Goal: Task Accomplishment & Management: Use online tool/utility

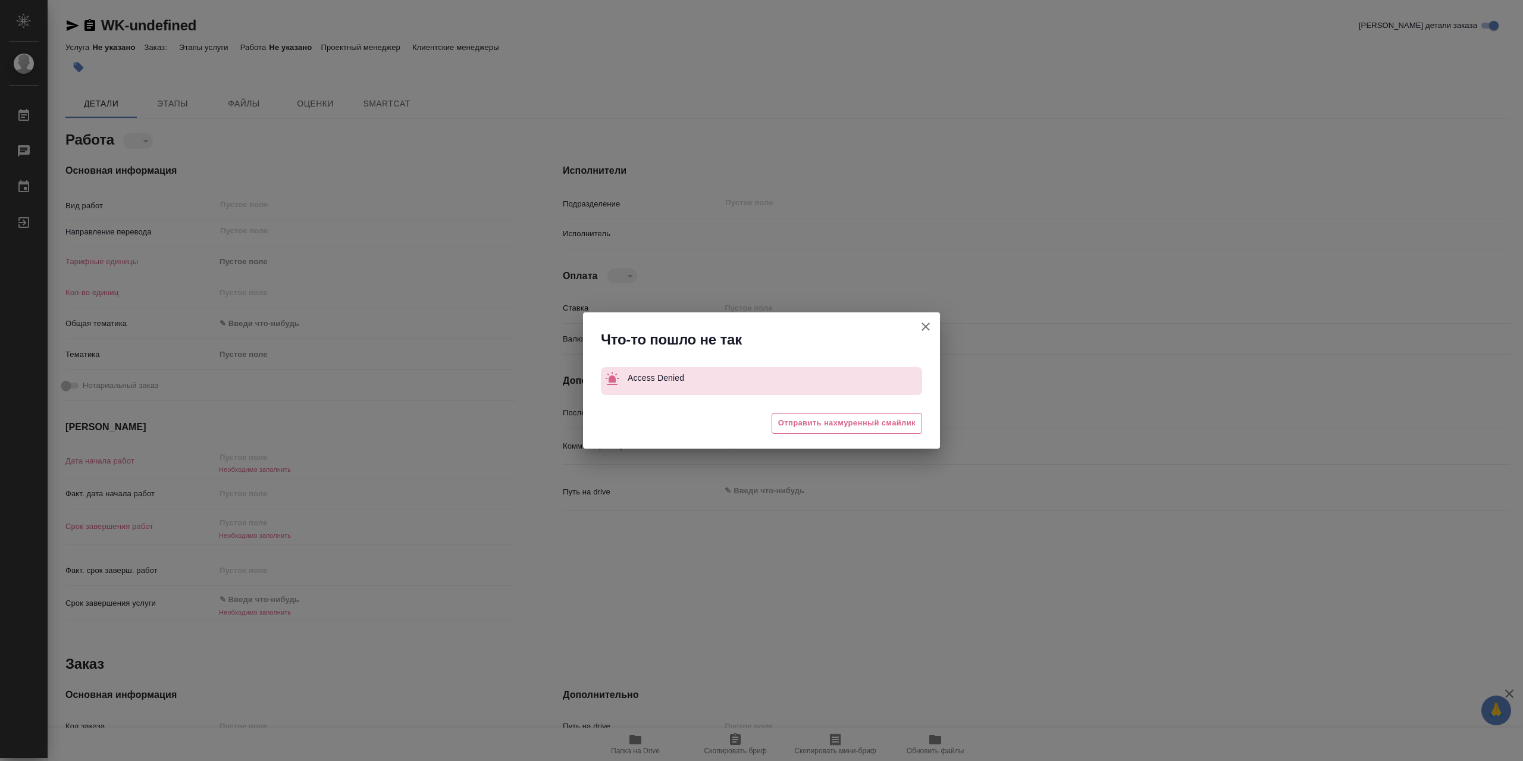
click at [923, 325] on icon "button" at bounding box center [925, 326] width 8 height 8
type textarea "x"
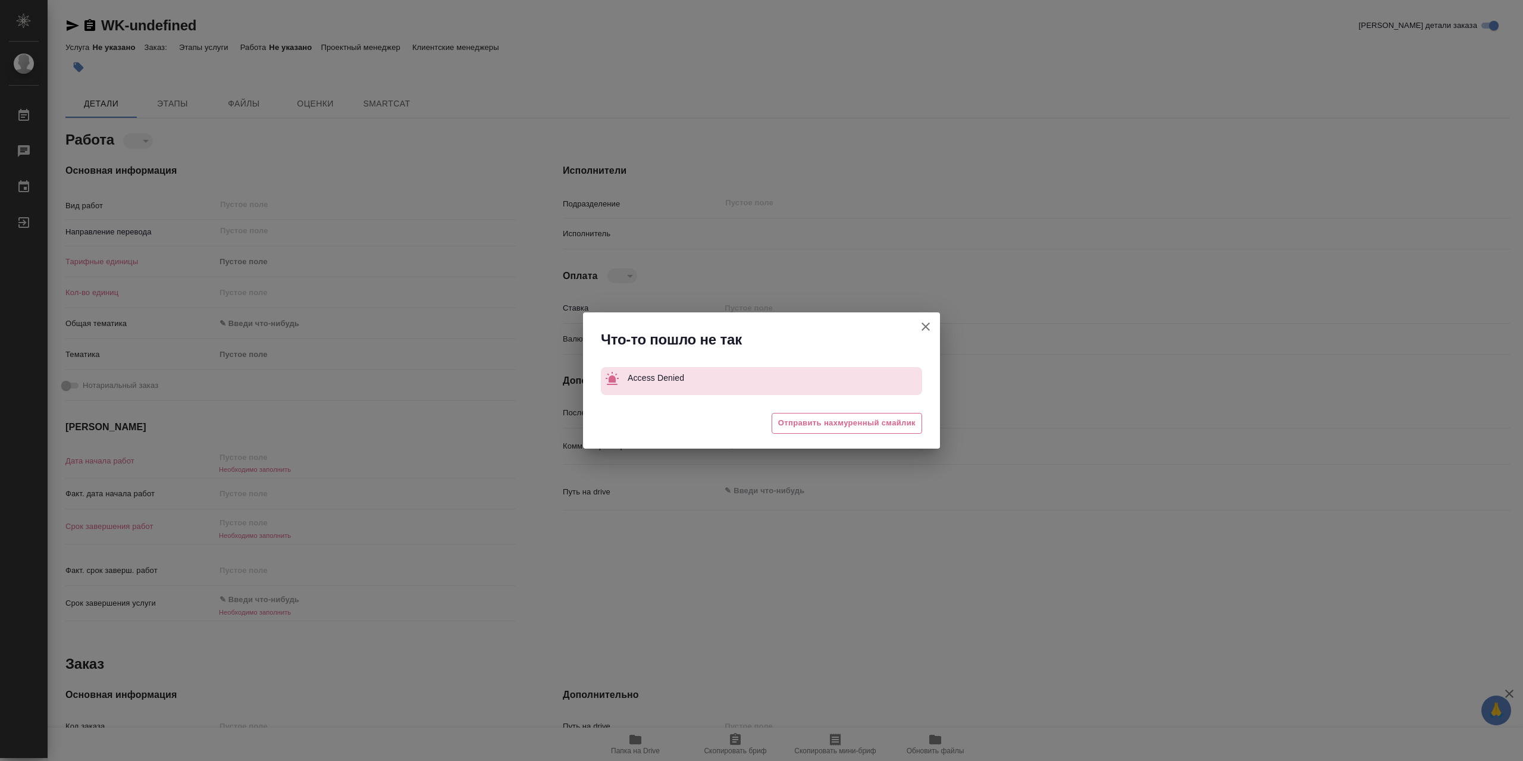
type textarea "x"
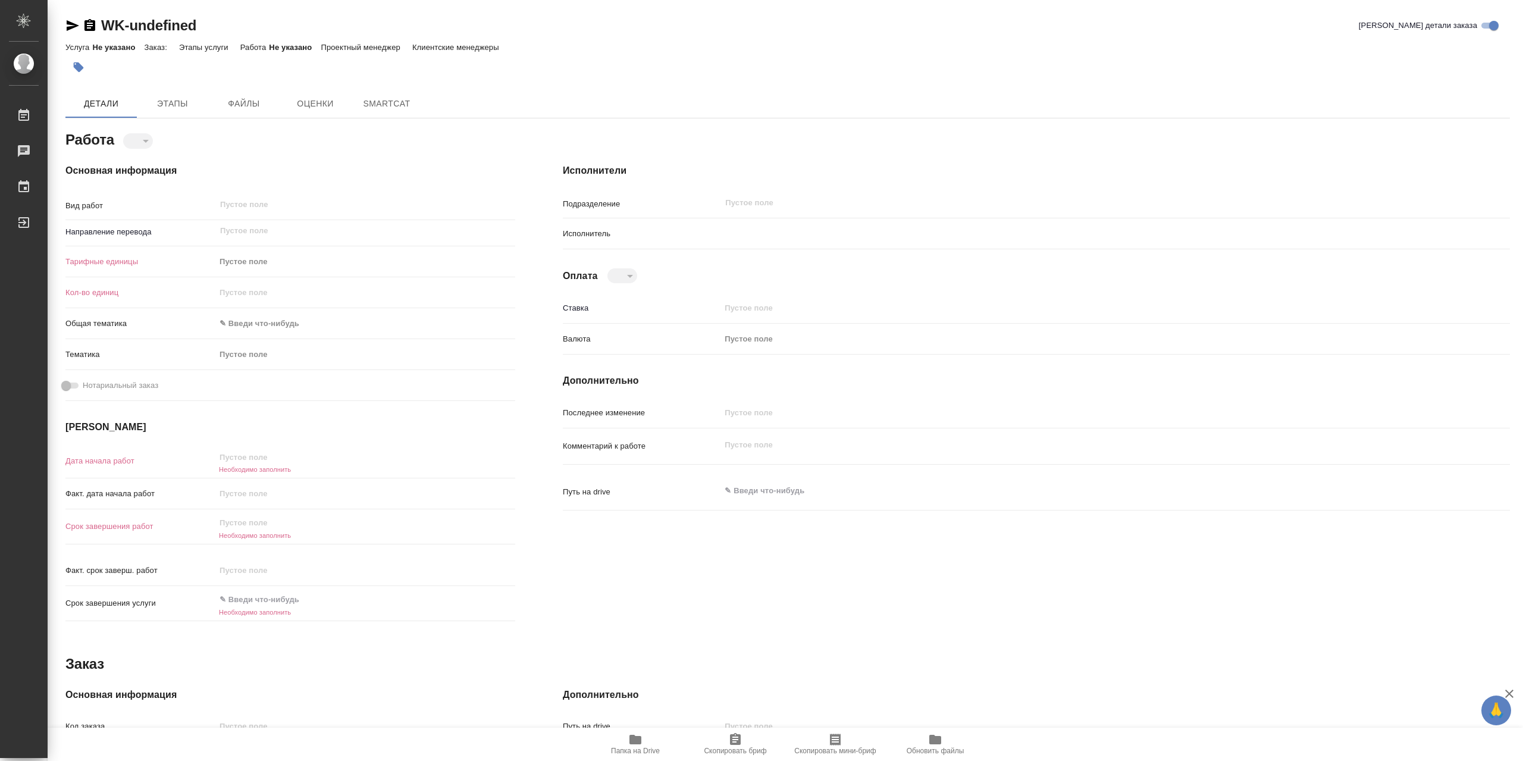
type textarea "x"
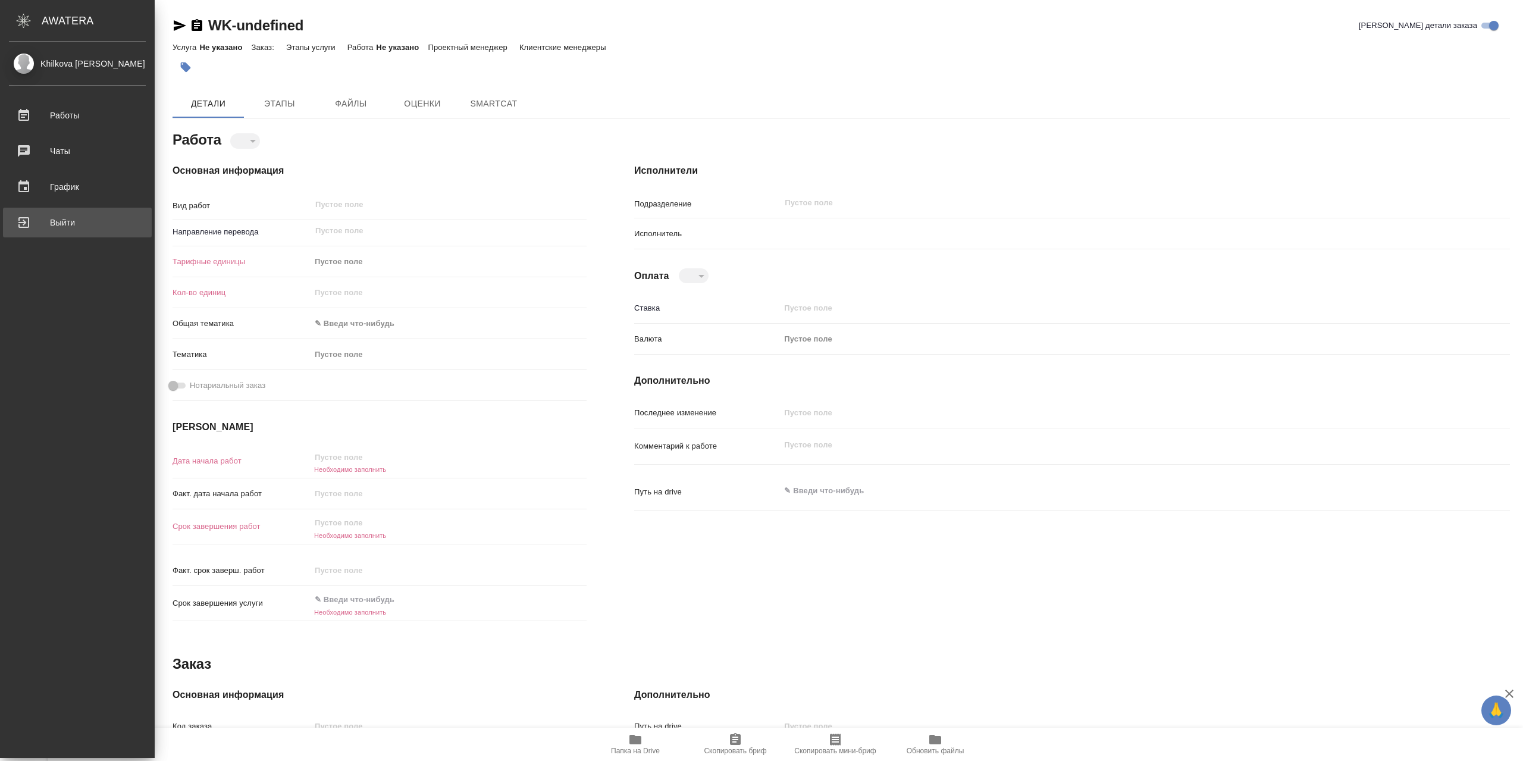
type textarea "x"
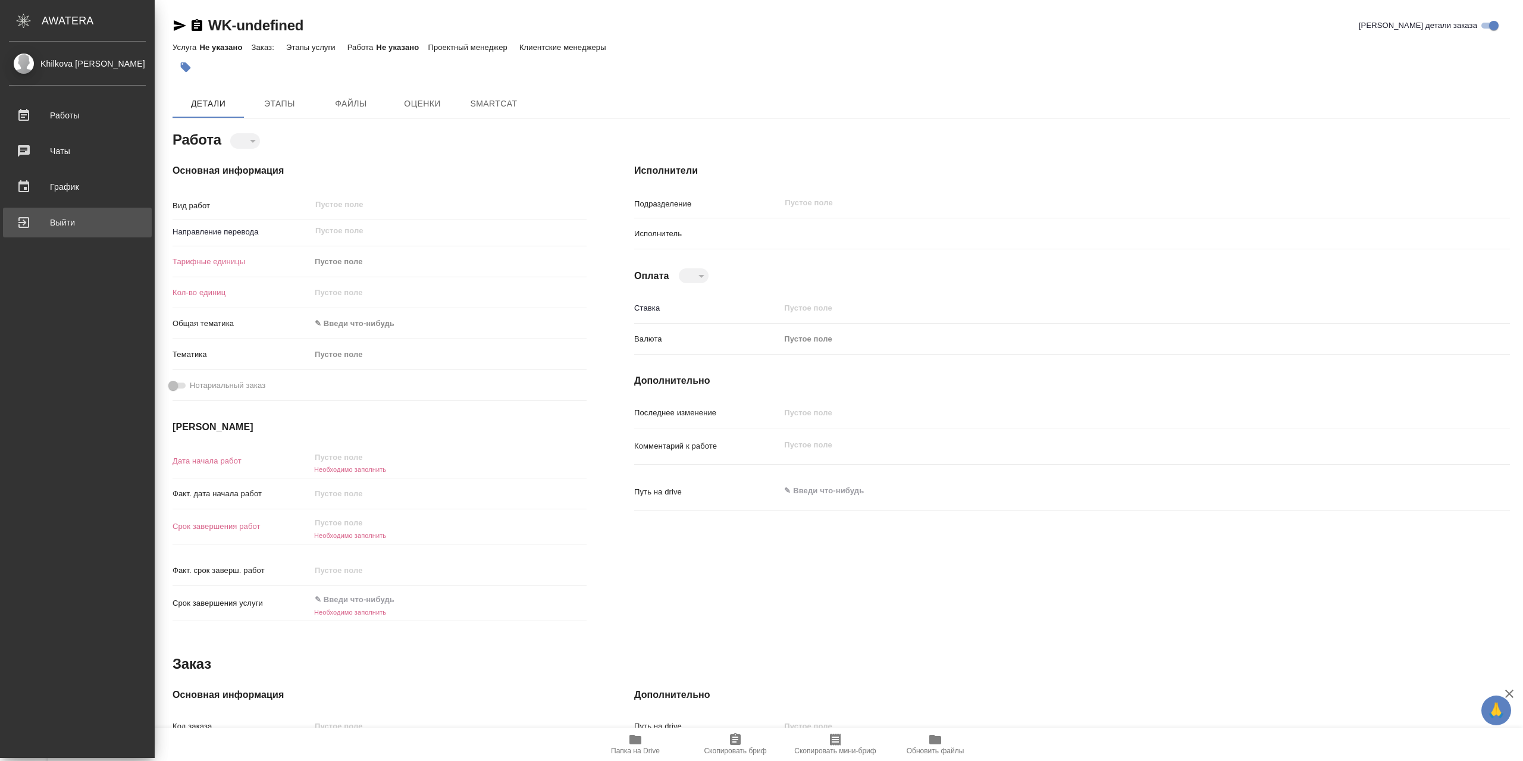
click at [81, 224] on div "Выйти" at bounding box center [77, 223] width 137 height 18
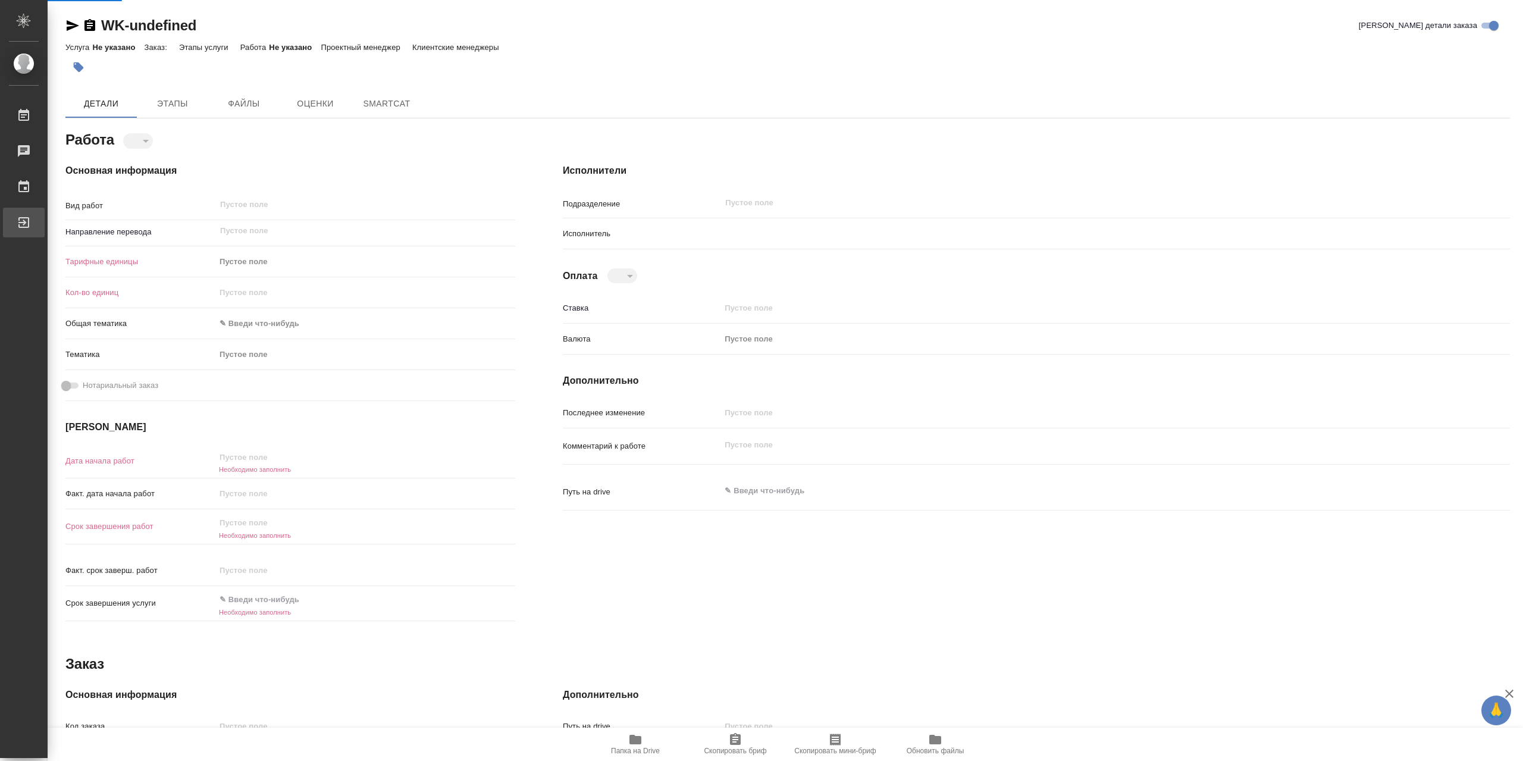
type textarea "x"
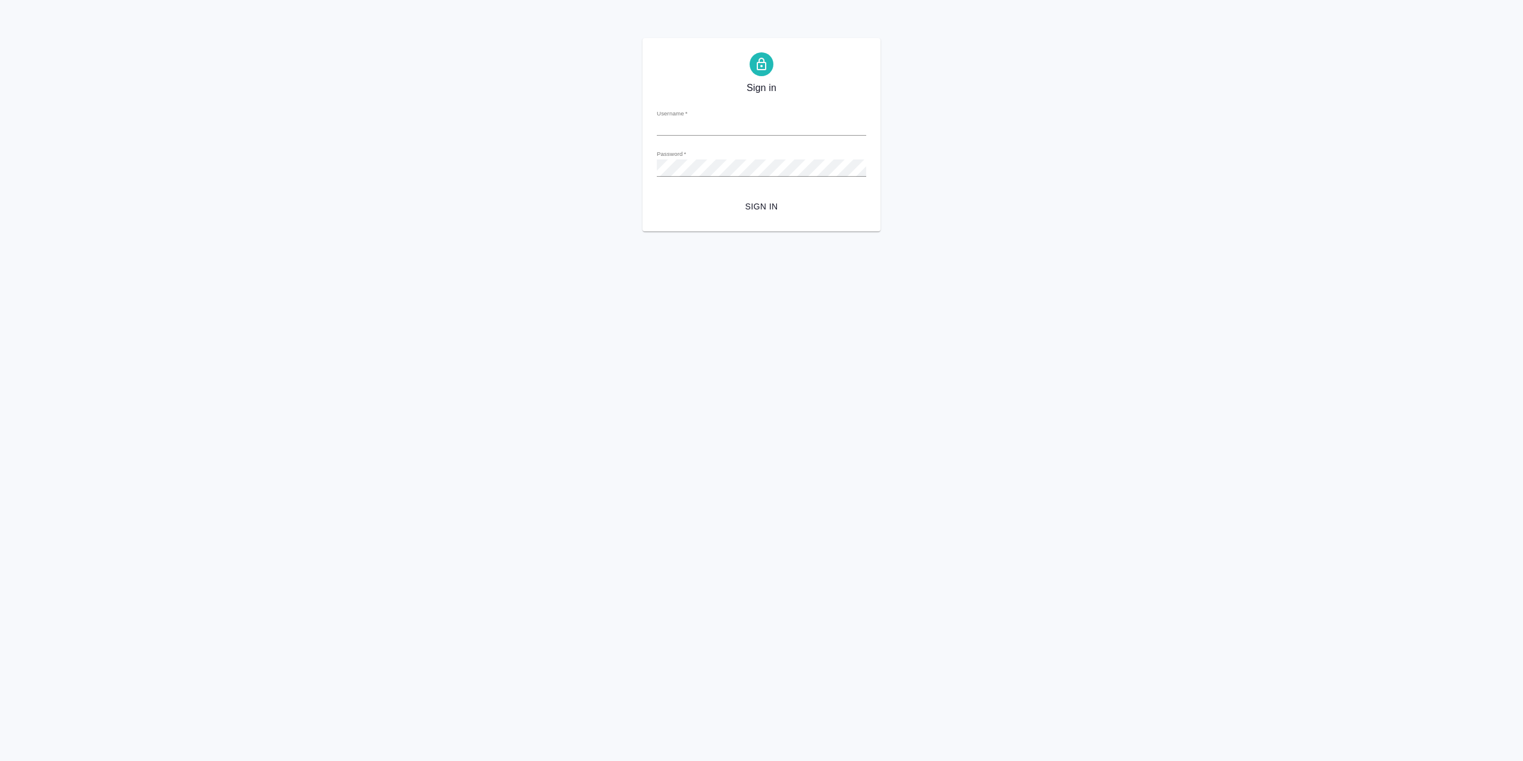
type input "[EMAIL_ADDRESS][DOMAIN_NAME]"
click at [780, 206] on span "Sign in" at bounding box center [761, 206] width 190 height 15
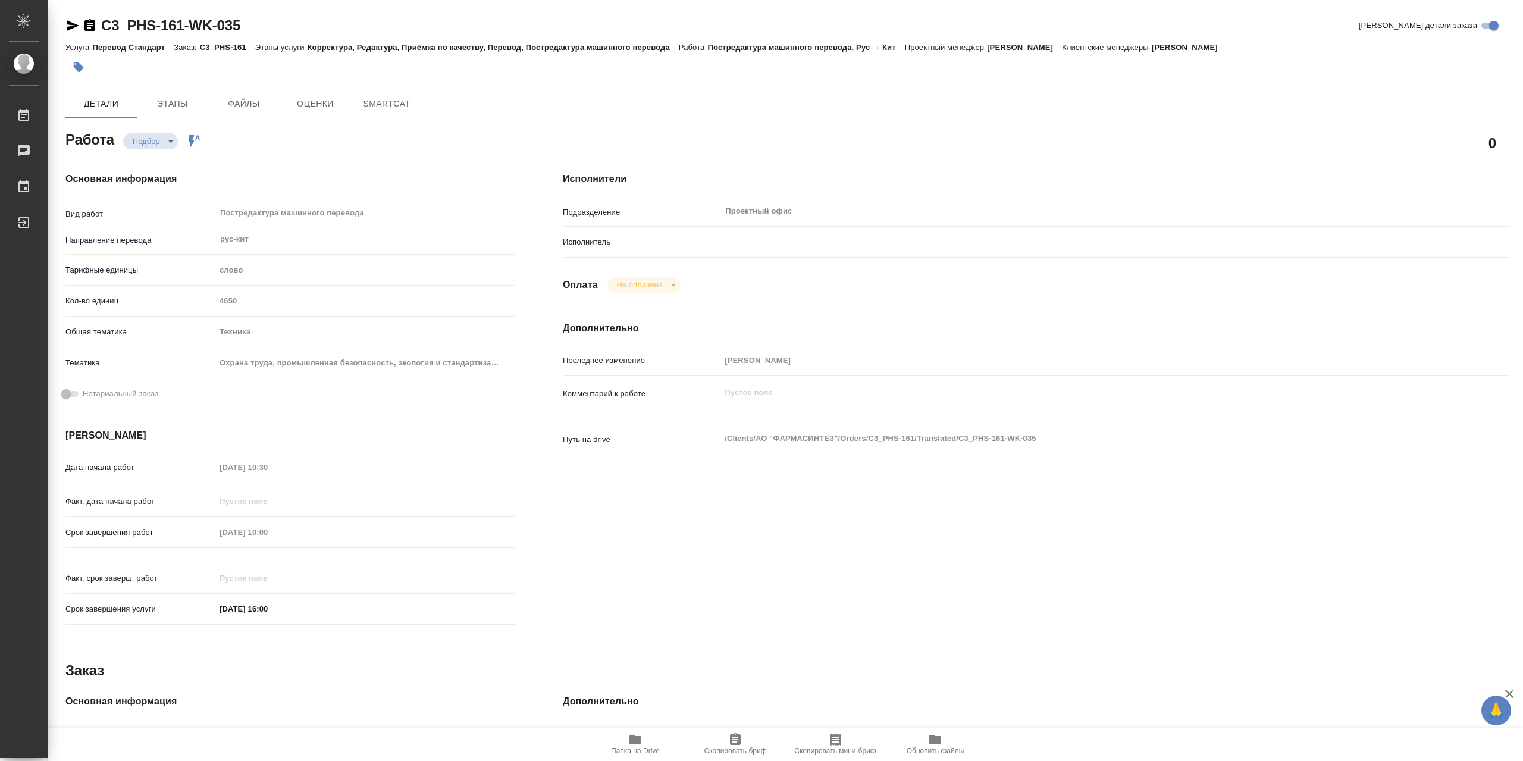
type textarea "x"
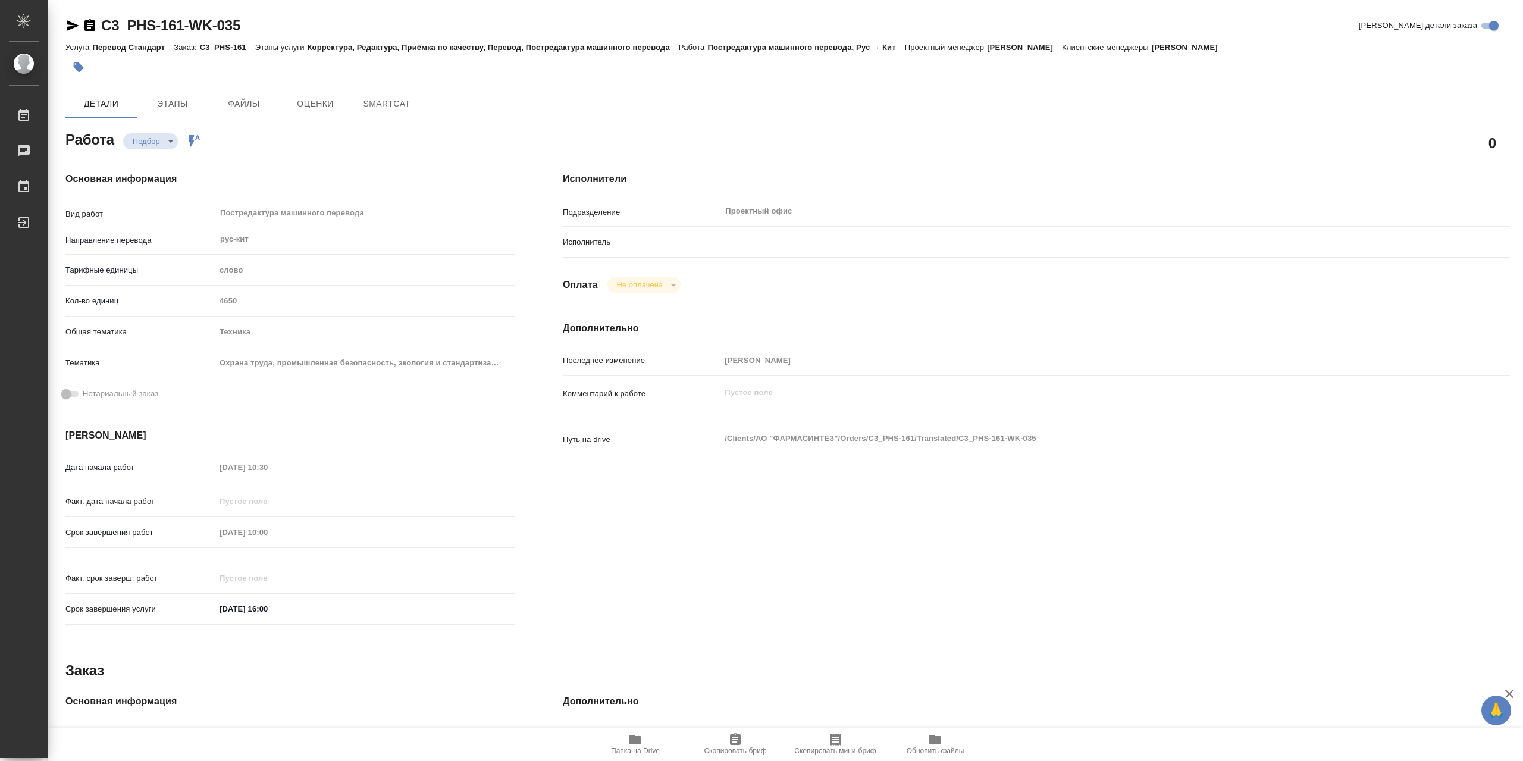
type textarea "x"
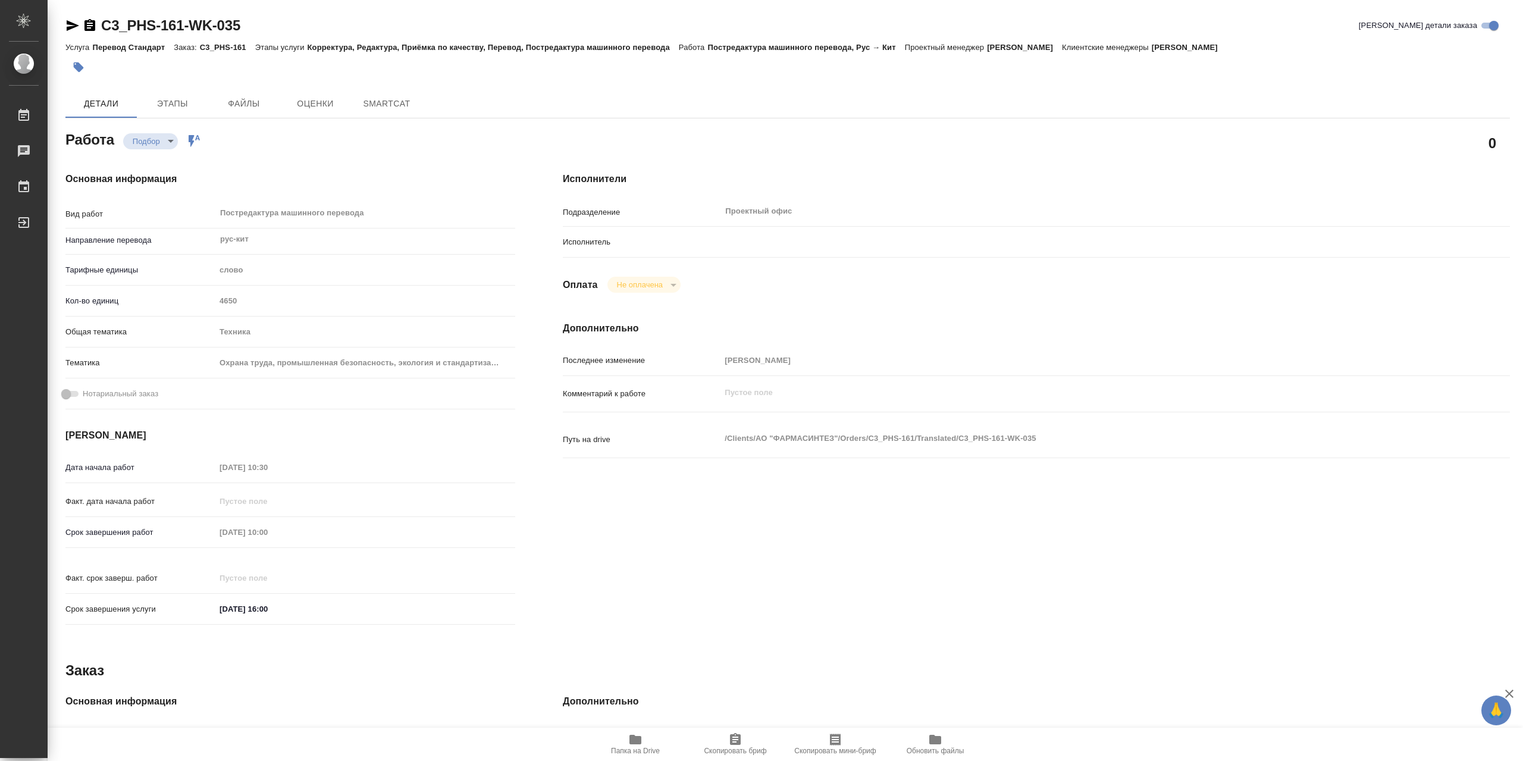
type textarea "x"
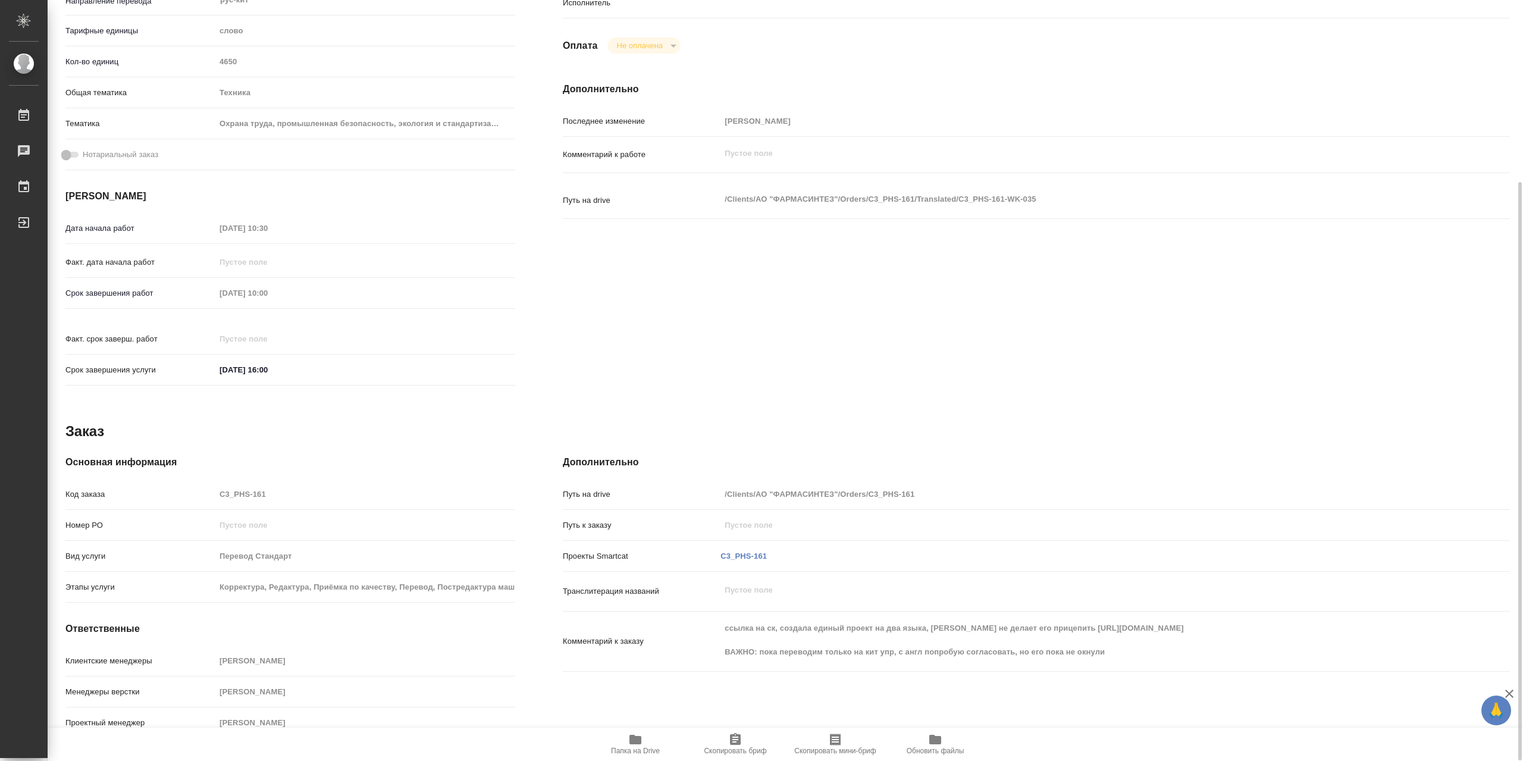
type textarea "x"
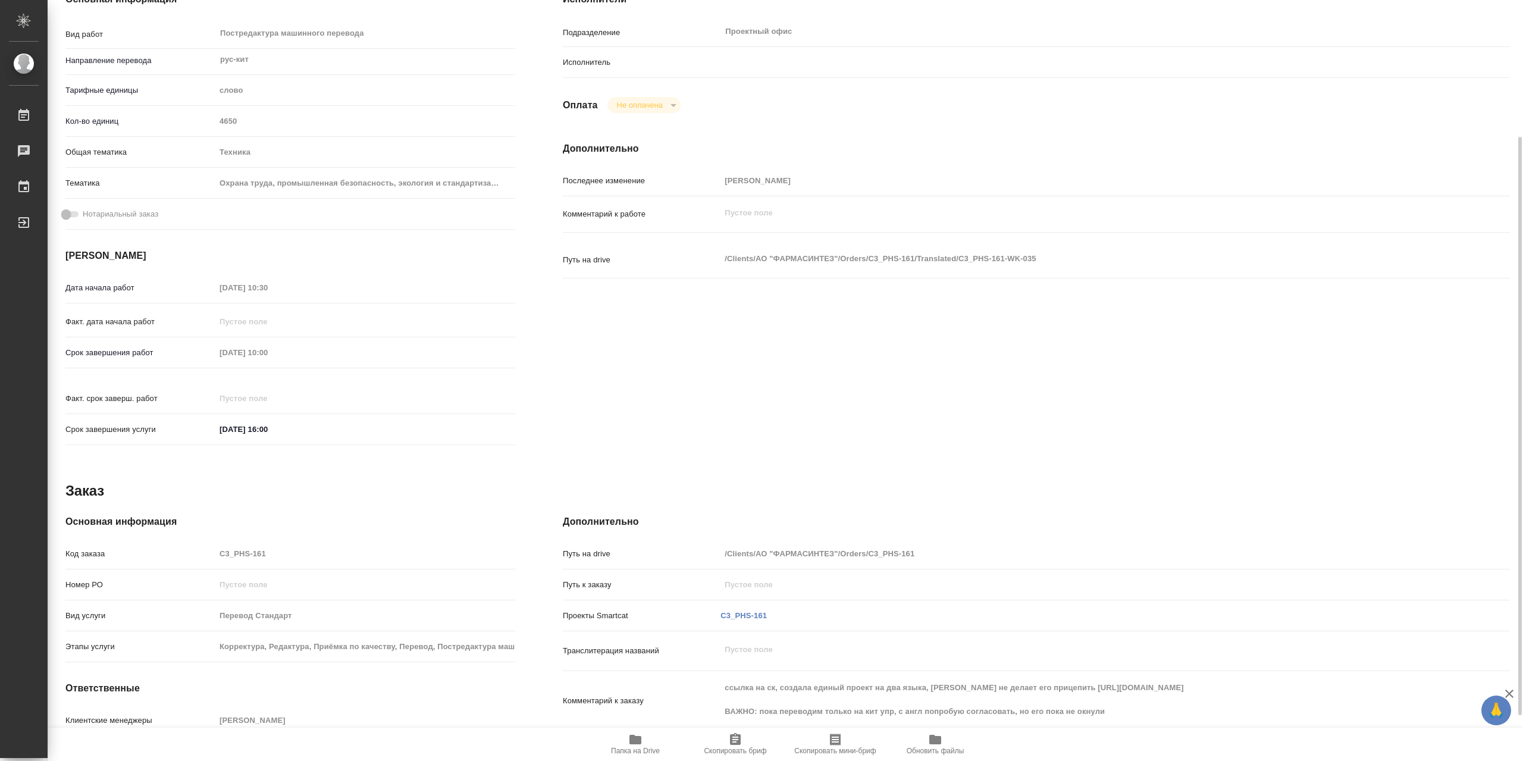
scroll to position [239, 0]
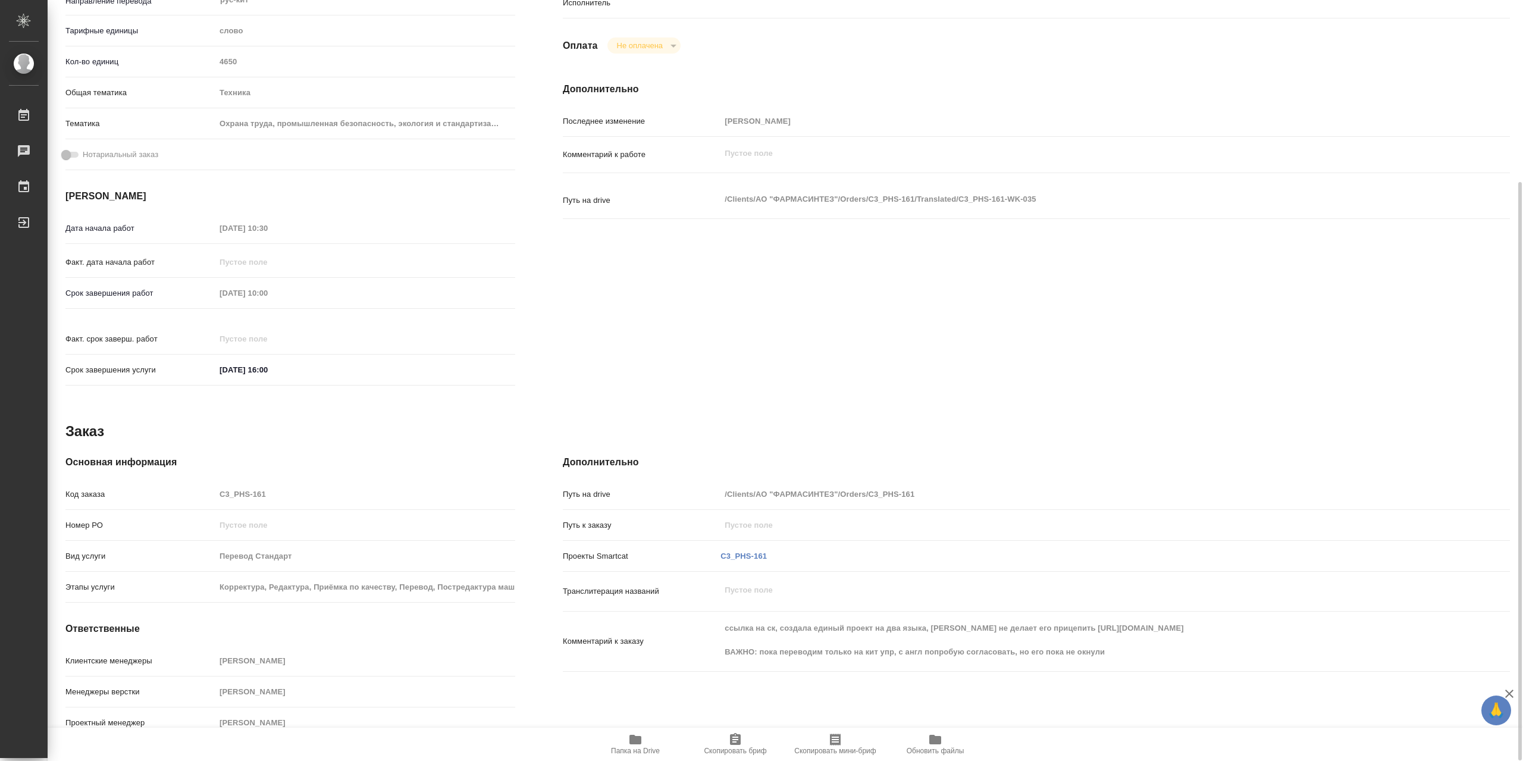
type textarea "x"
